Goal: Transaction & Acquisition: Download file/media

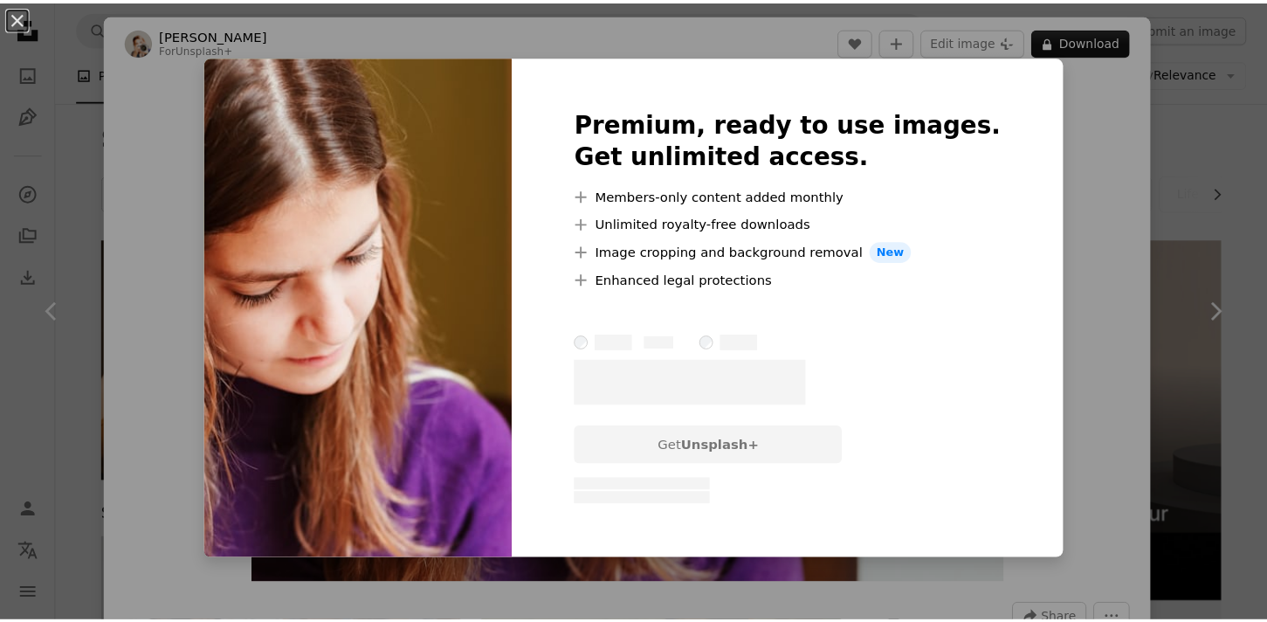
scroll to position [554, 0]
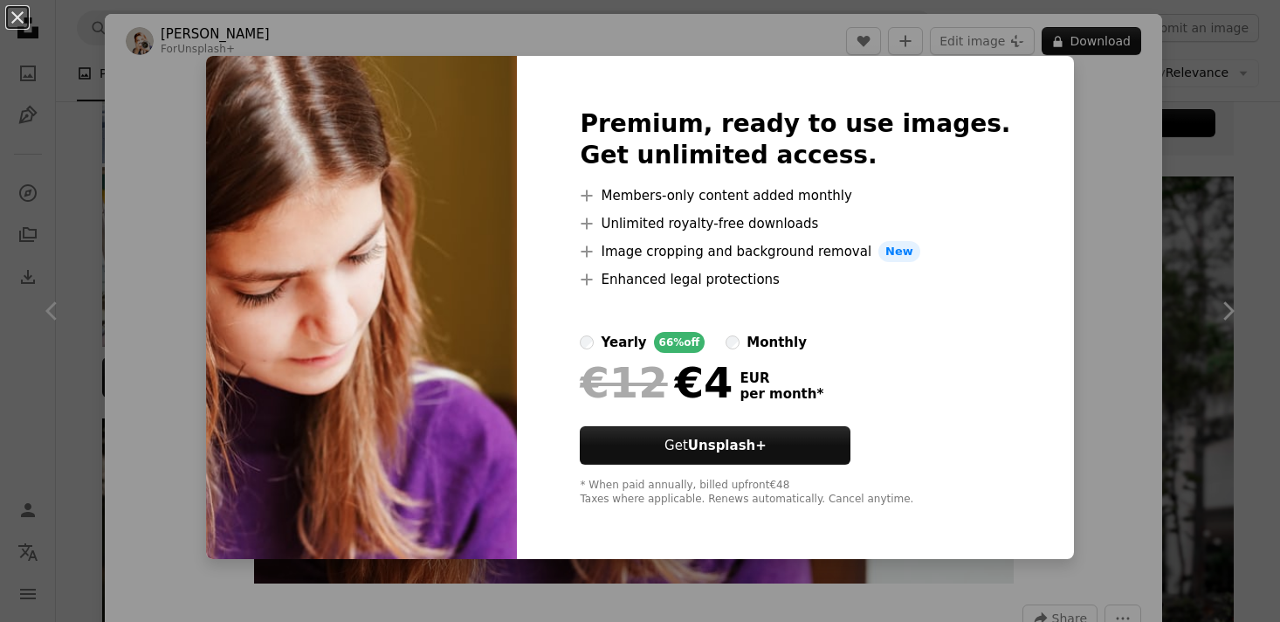
click at [1072, 282] on div "An X shape Premium, ready to use images. Get unlimited access. A plus sign Memb…" at bounding box center [640, 311] width 1280 height 622
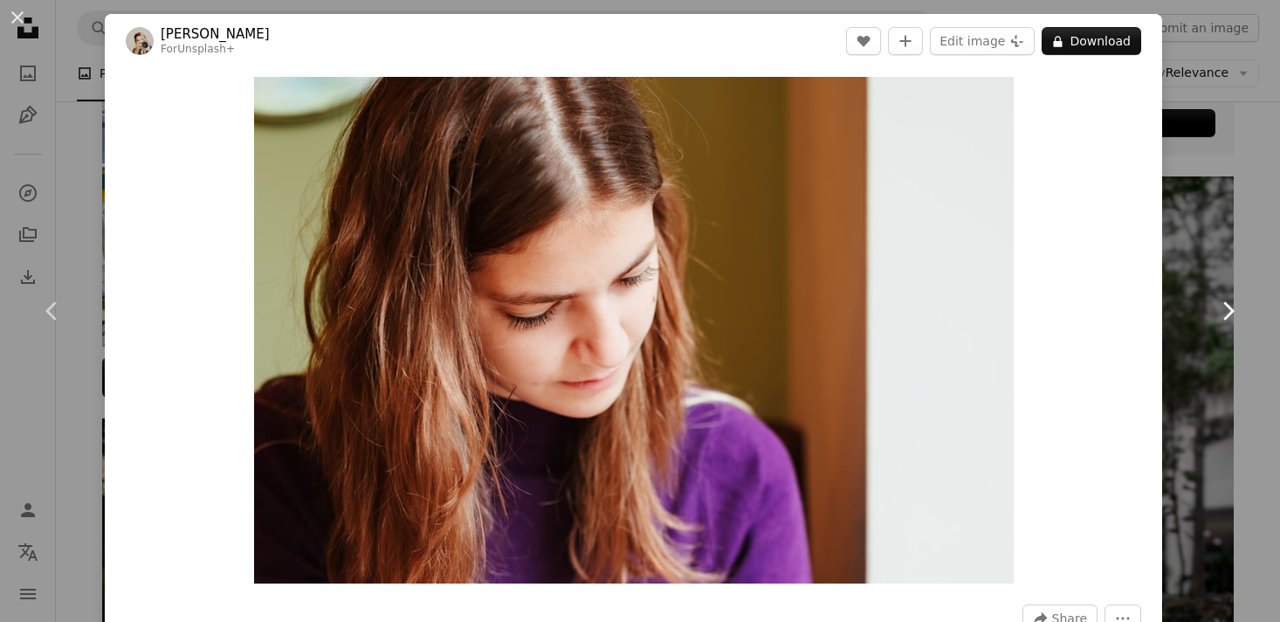
click at [1204, 258] on link "Chevron right" at bounding box center [1227, 311] width 105 height 168
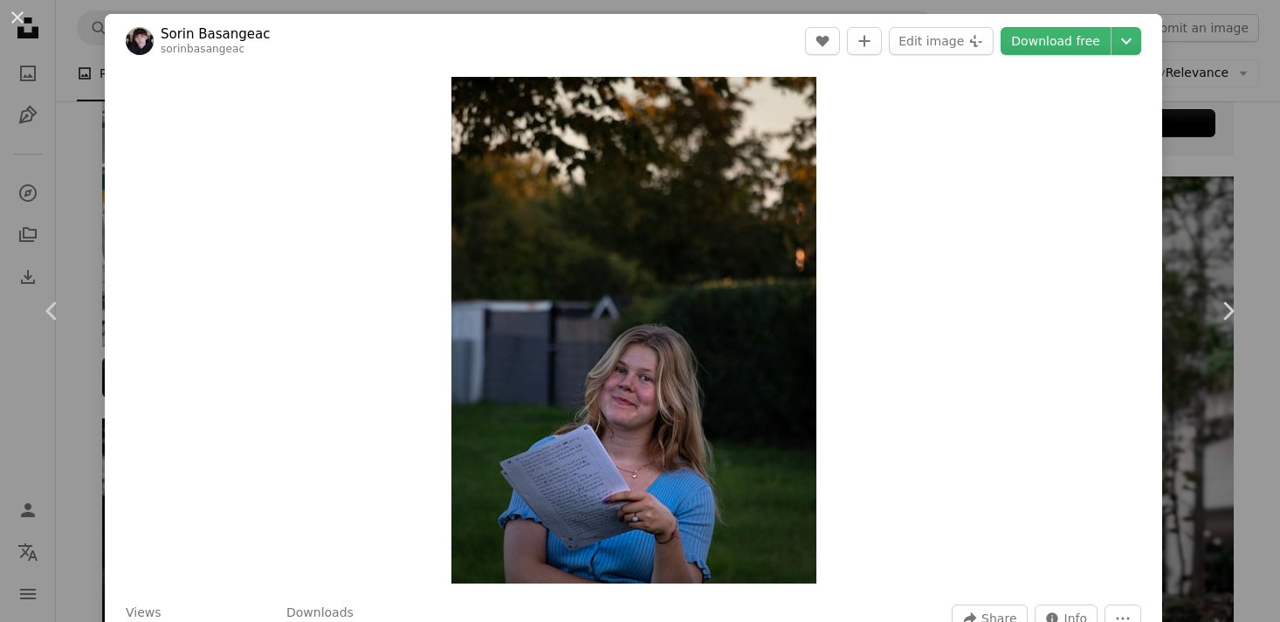
click at [1250, 214] on div "An X shape Chevron left Chevron right Sorin Basangeac sorinbasangeac A heart A …" at bounding box center [640, 311] width 1280 height 622
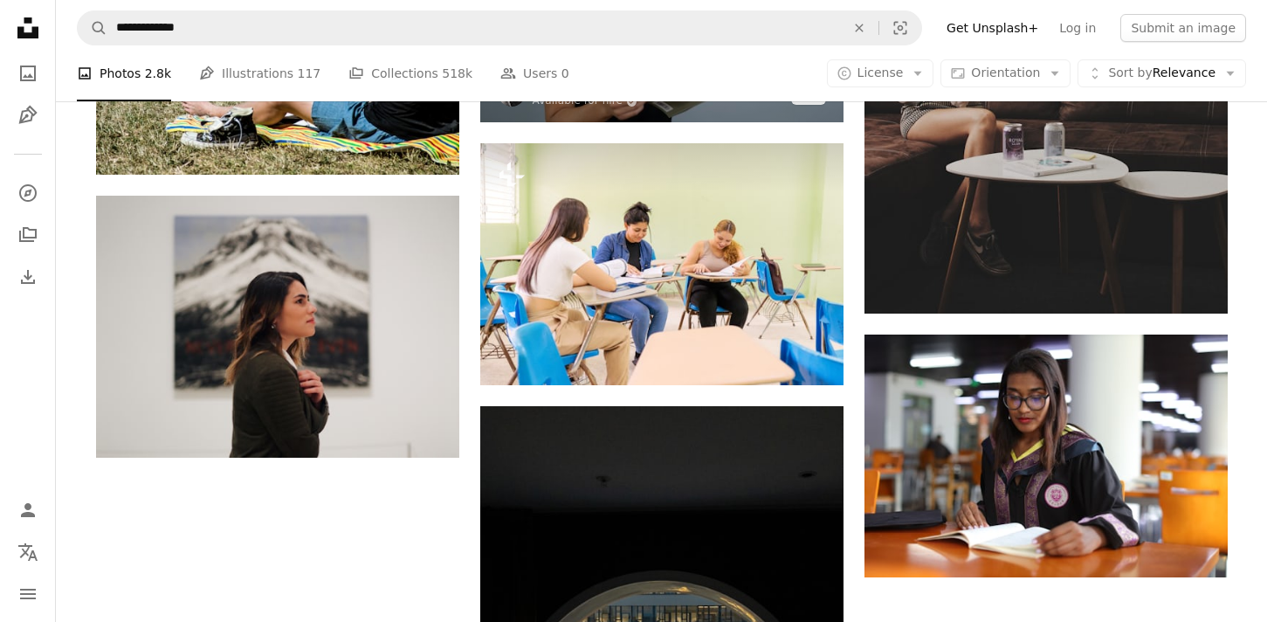
scroll to position [2002, 0]
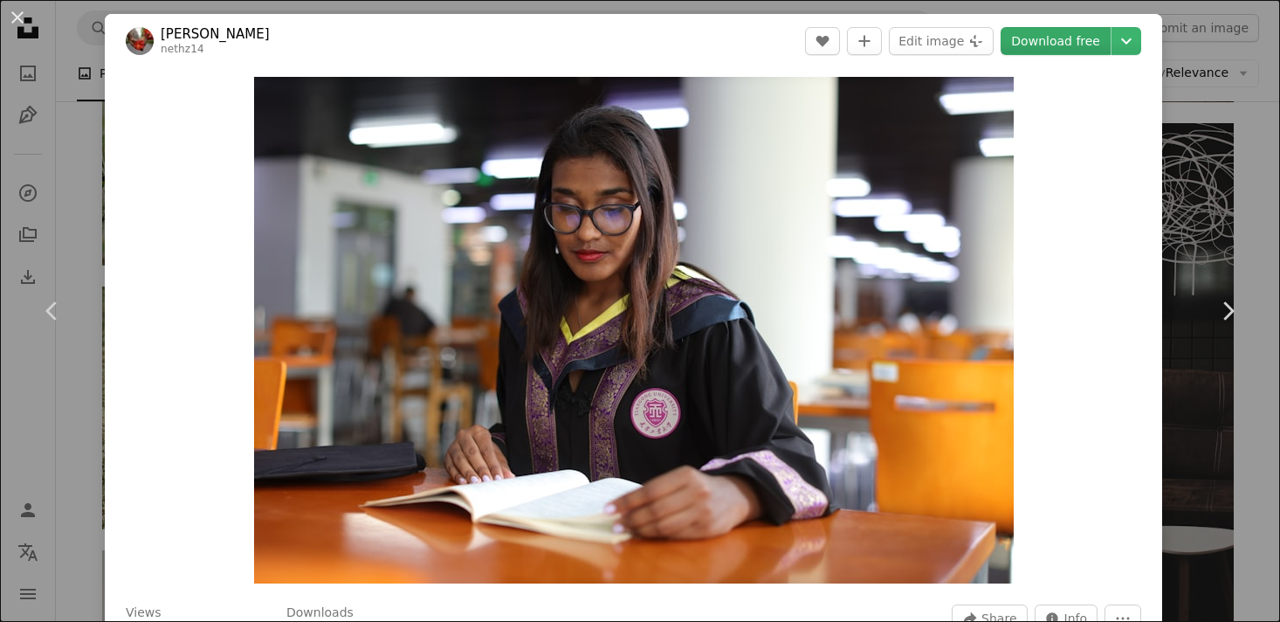
click at [1038, 43] on link "Download free" at bounding box center [1056, 41] width 110 height 28
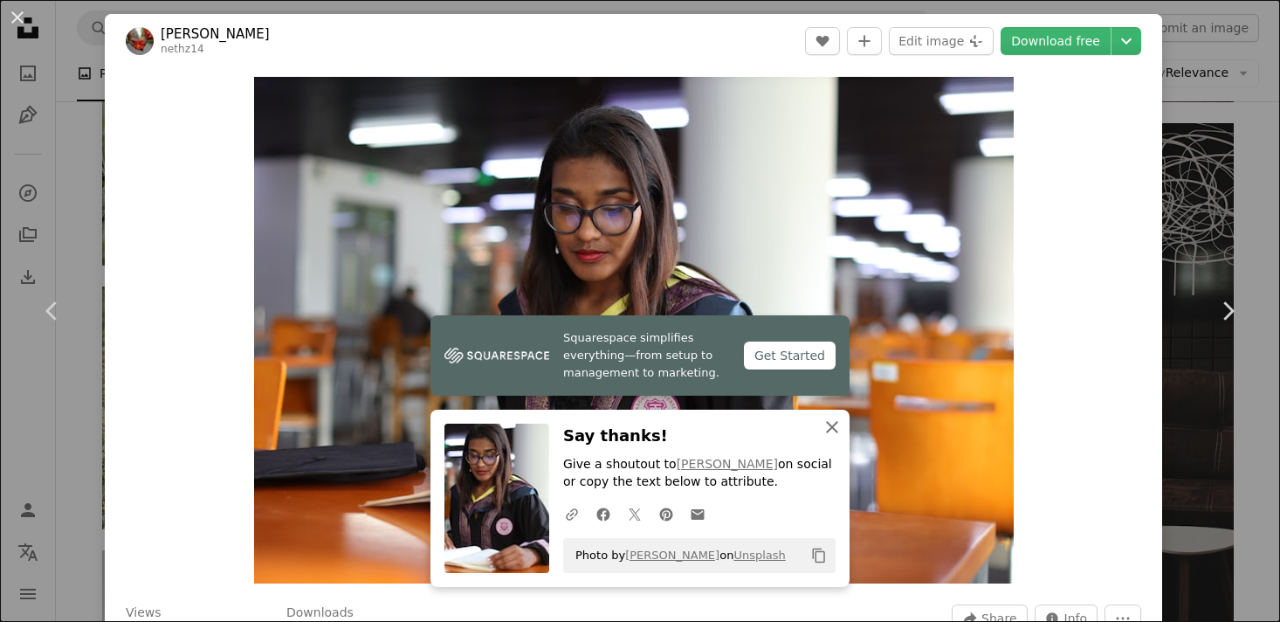
click at [825, 424] on icon "An X shape" at bounding box center [832, 426] width 21 height 21
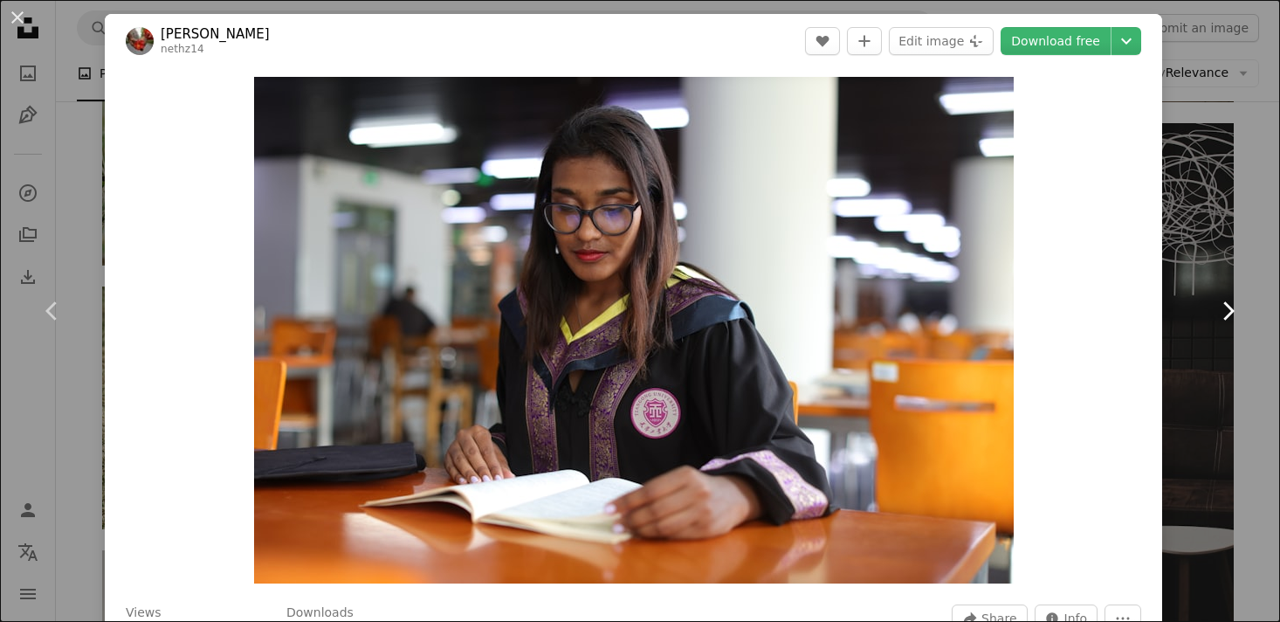
click at [1235, 275] on link "Chevron right" at bounding box center [1227, 311] width 105 height 168
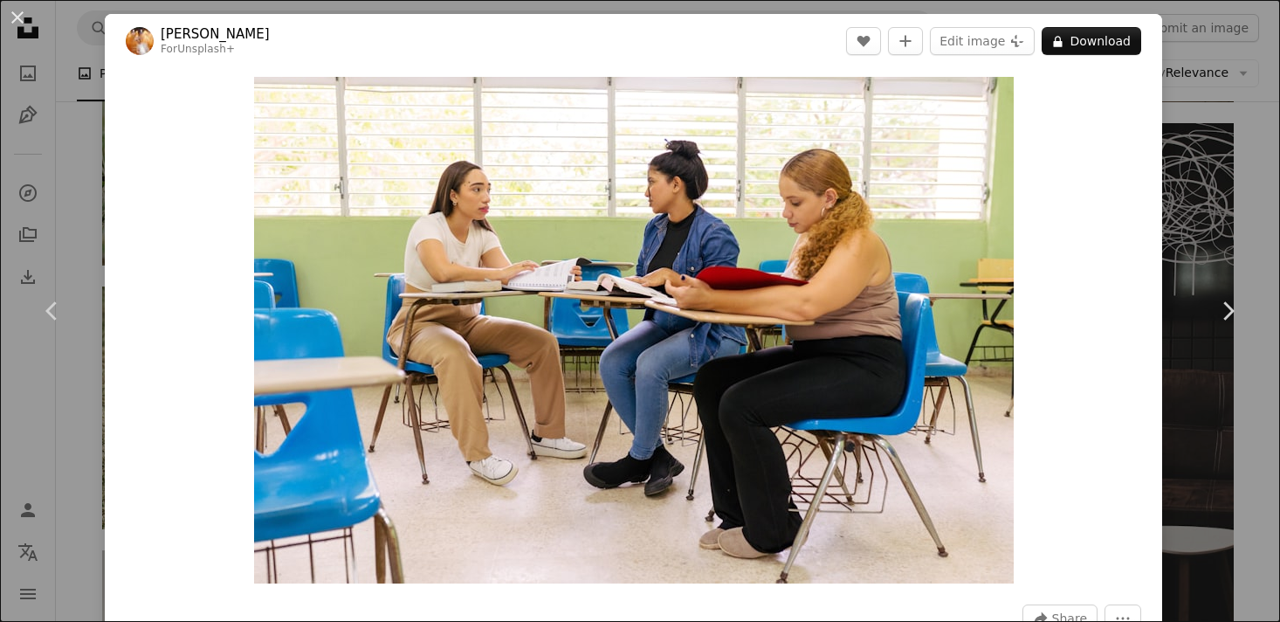
click at [1225, 187] on div "An X shape Chevron left Chevron right [PERSON_NAME] For Unsplash+ A heart A plu…" at bounding box center [640, 311] width 1280 height 622
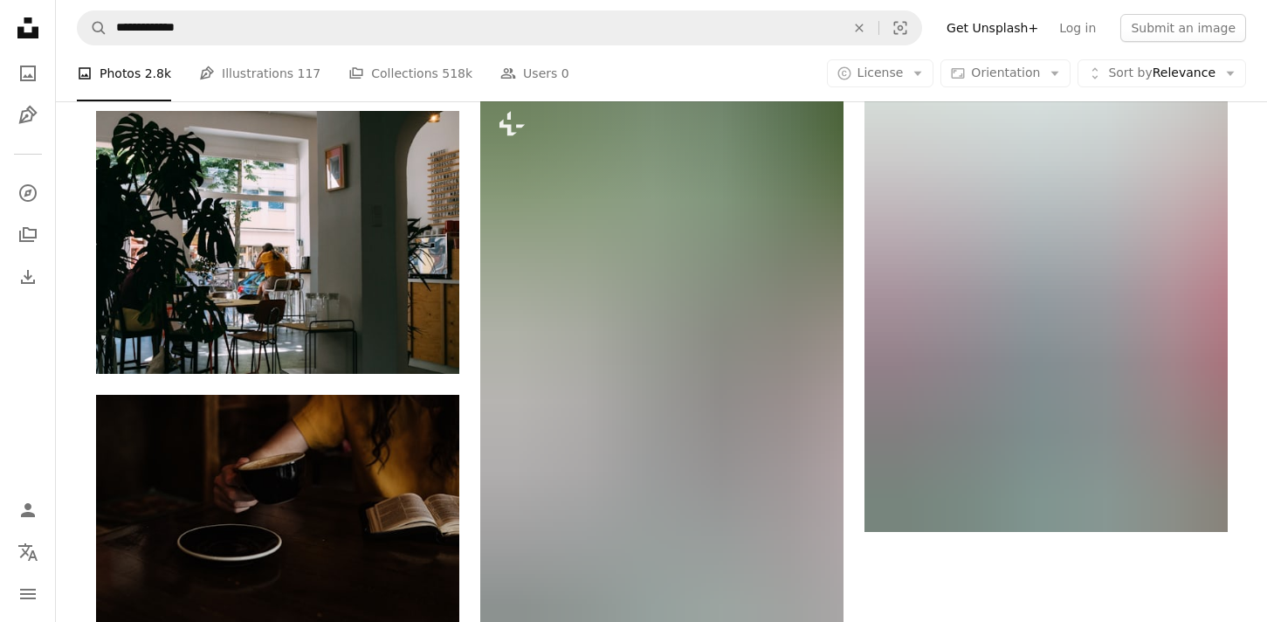
scroll to position [5503, 0]
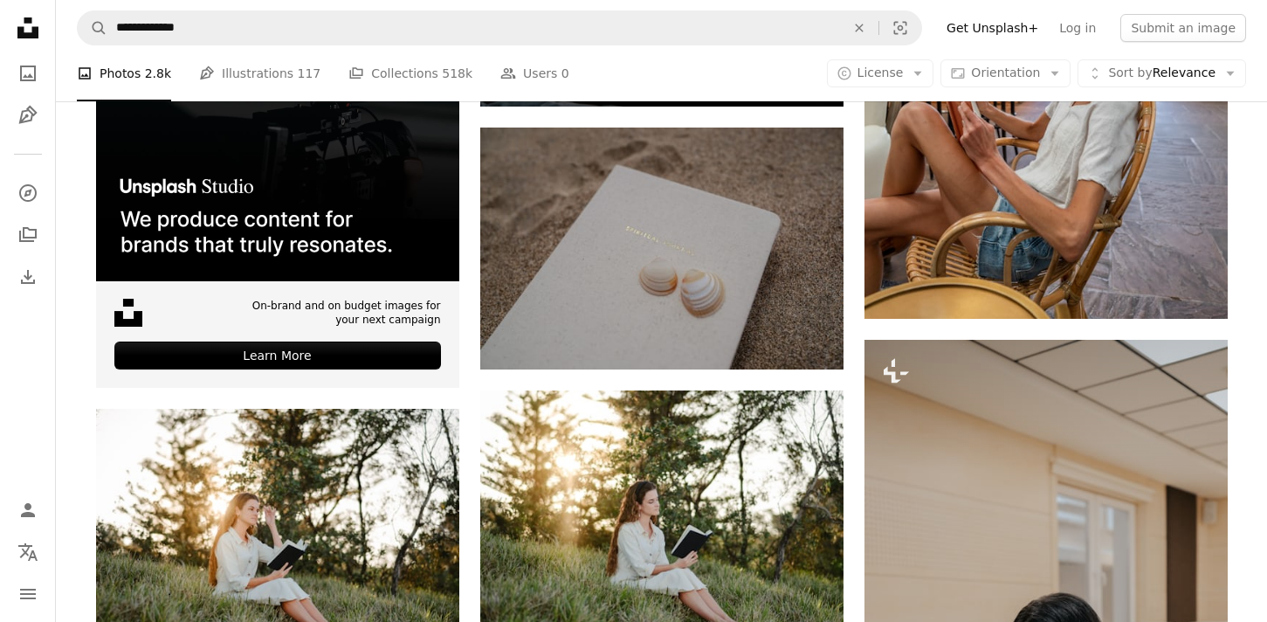
scroll to position [3175, 0]
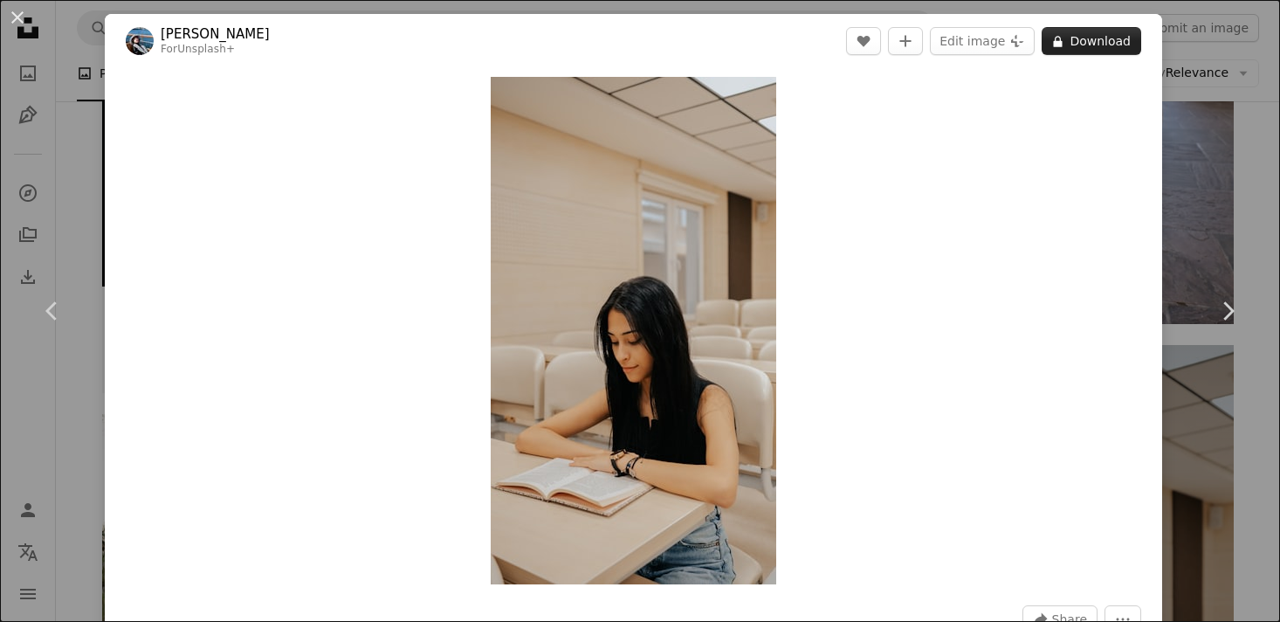
click at [1064, 38] on button "A lock Download" at bounding box center [1092, 41] width 100 height 28
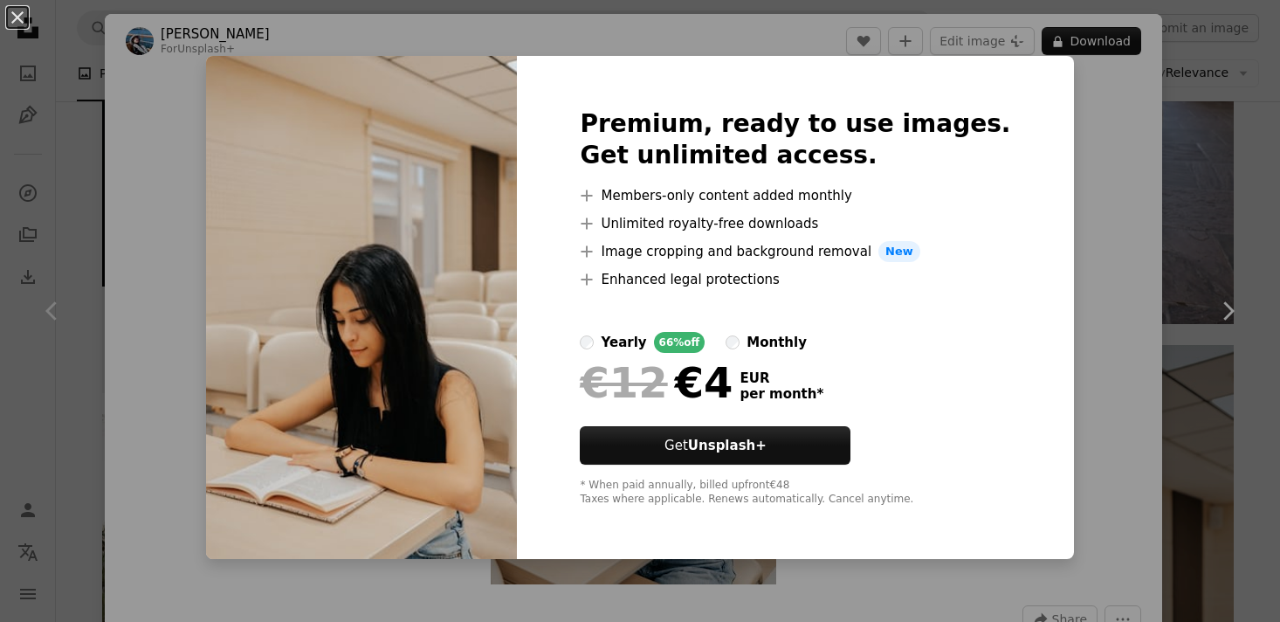
click at [1187, 237] on div "An X shape Premium, ready to use images. Get unlimited access. A plus sign Memb…" at bounding box center [640, 311] width 1280 height 622
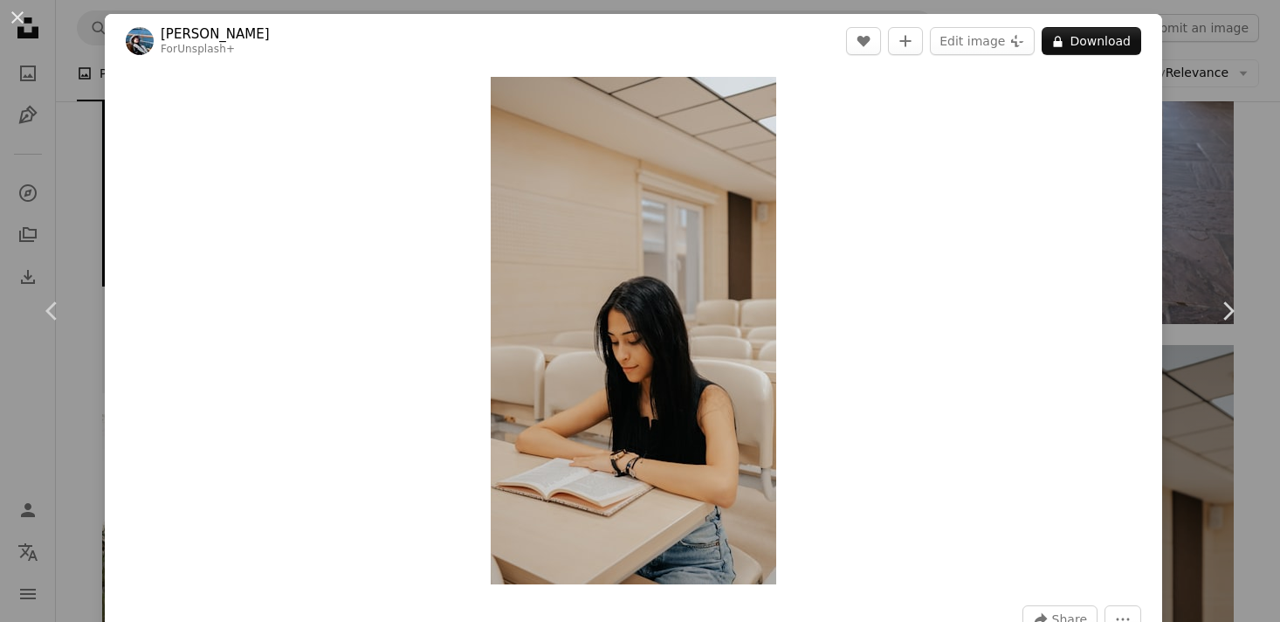
click at [1207, 194] on div "An X shape Chevron left Chevron right [PERSON_NAME] For Unsplash+ A heart A plu…" at bounding box center [640, 311] width 1280 height 622
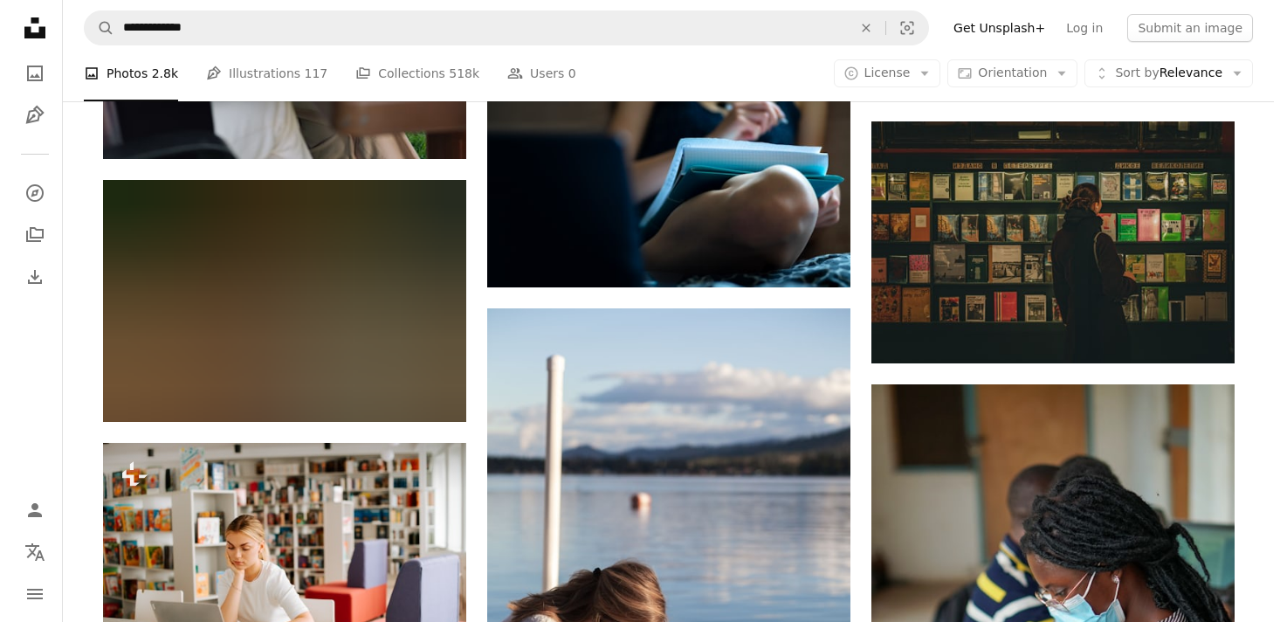
scroll to position [11817, 0]
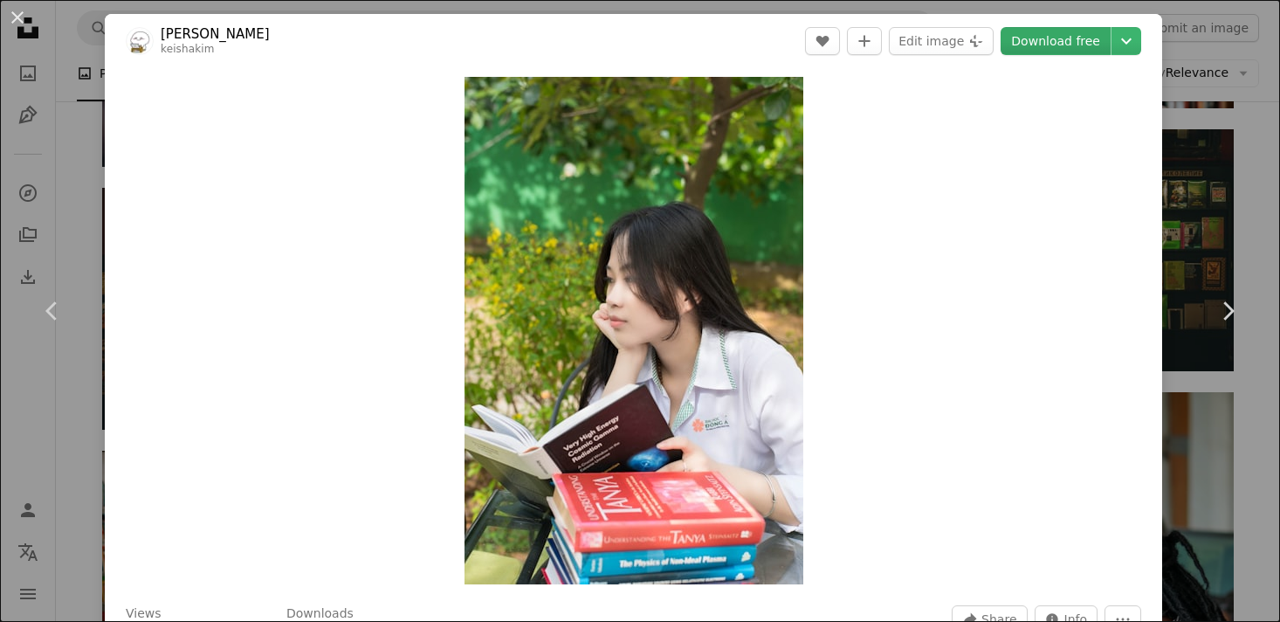
click at [1051, 42] on link "Download free" at bounding box center [1056, 41] width 110 height 28
